Goal: Navigation & Orientation: Find specific page/section

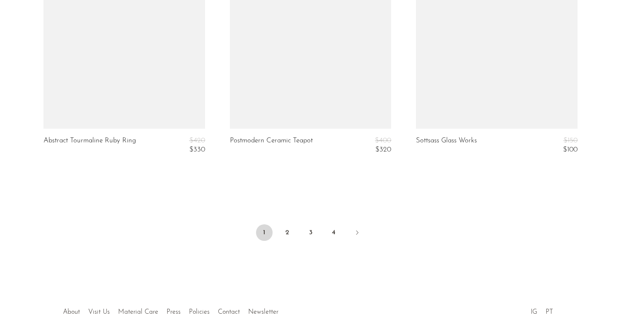
scroll to position [3177, 0]
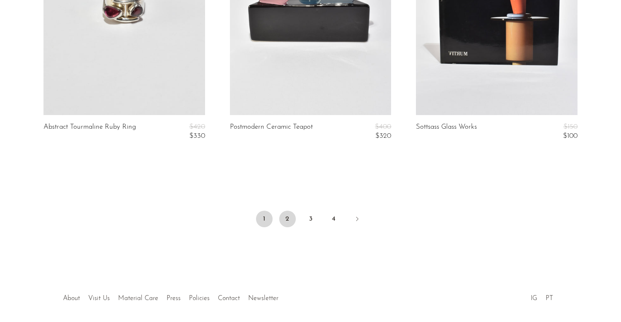
click at [286, 222] on link "2" at bounding box center [287, 219] width 17 height 17
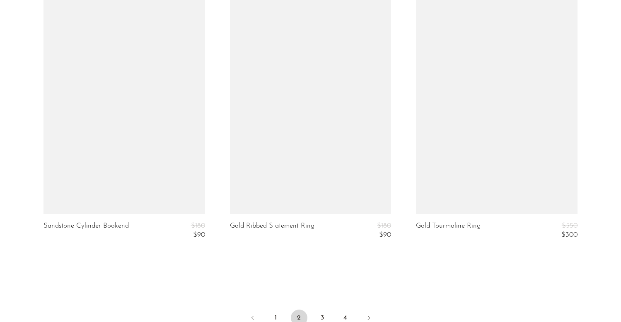
scroll to position [3114, 0]
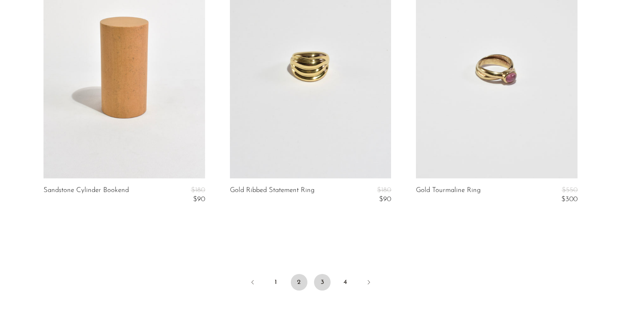
click at [316, 284] on link "3" at bounding box center [322, 282] width 17 height 17
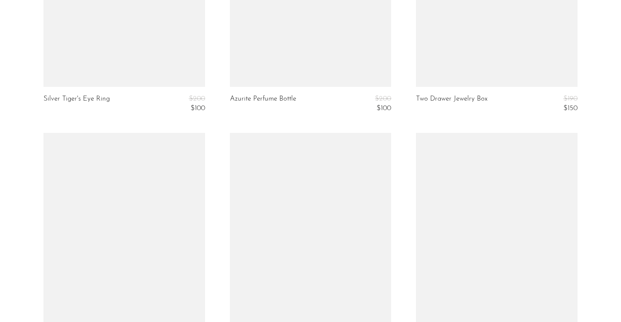
scroll to position [3106, 0]
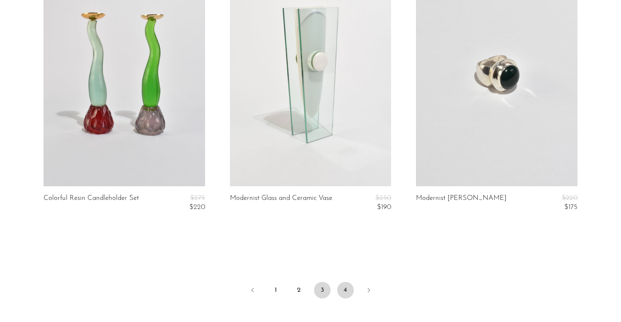
click at [343, 293] on link "4" at bounding box center [345, 290] width 17 height 17
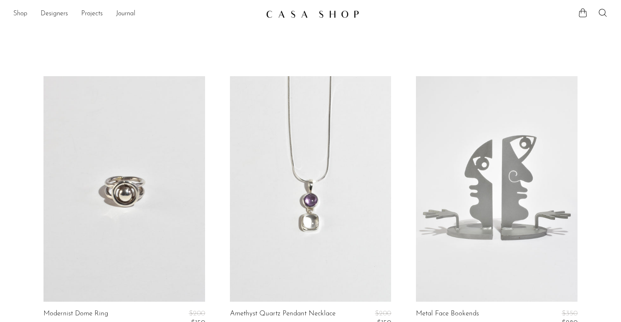
click at [21, 16] on link "Shop" at bounding box center [20, 14] width 14 height 11
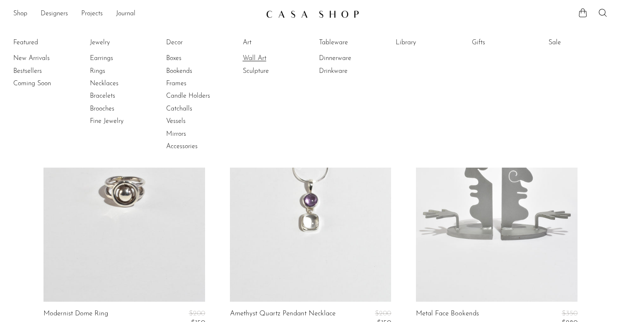
click at [264, 59] on link "Wall Art" at bounding box center [274, 58] width 62 height 9
